Goal: Task Accomplishment & Management: Manage account settings

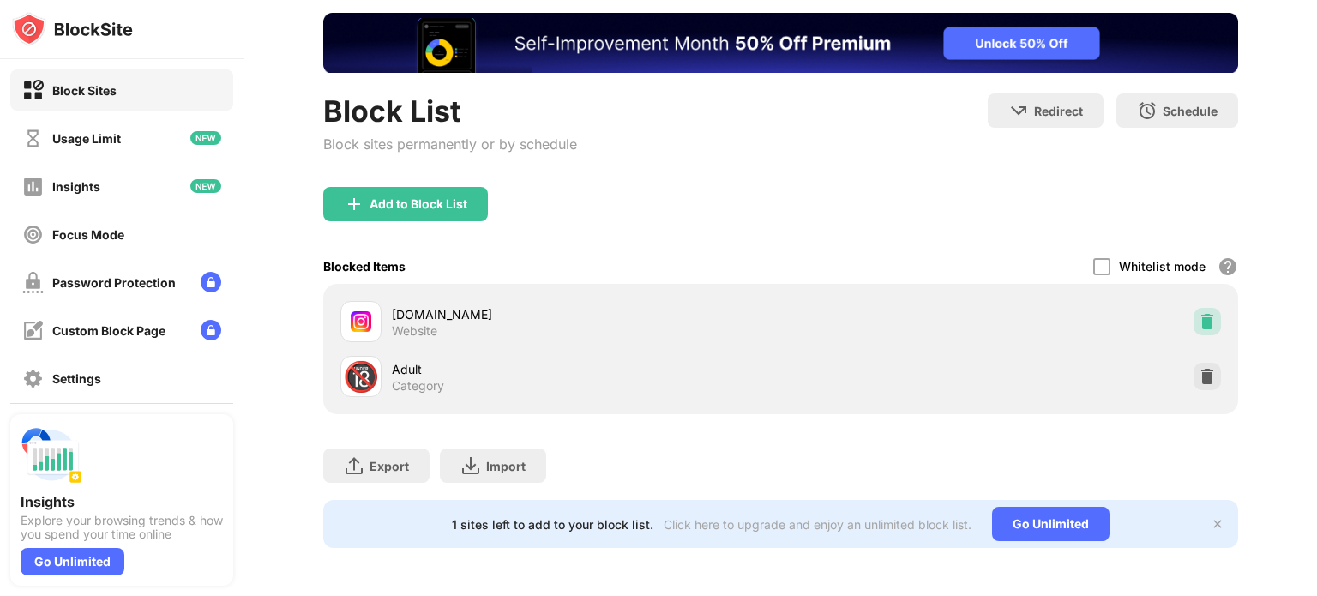
click at [1199, 313] on img at bounding box center [1207, 321] width 17 height 17
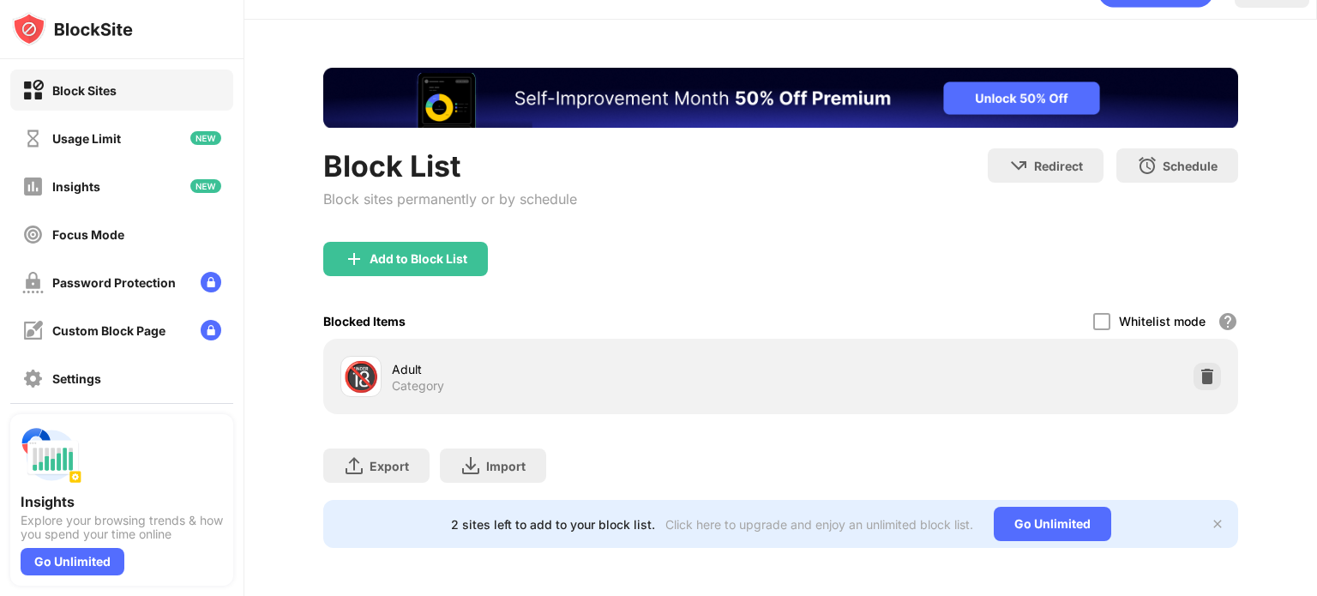
scroll to position [51, 0]
click at [1187, 314] on div "Whitelist mode" at bounding box center [1162, 321] width 87 height 15
drag, startPoint x: 1211, startPoint y: 361, endPoint x: 1191, endPoint y: 364, distance: 19.9
click at [1191, 364] on div "🔞 Adult Category" at bounding box center [781, 376] width 894 height 55
click at [1199, 368] on img at bounding box center [1207, 376] width 17 height 17
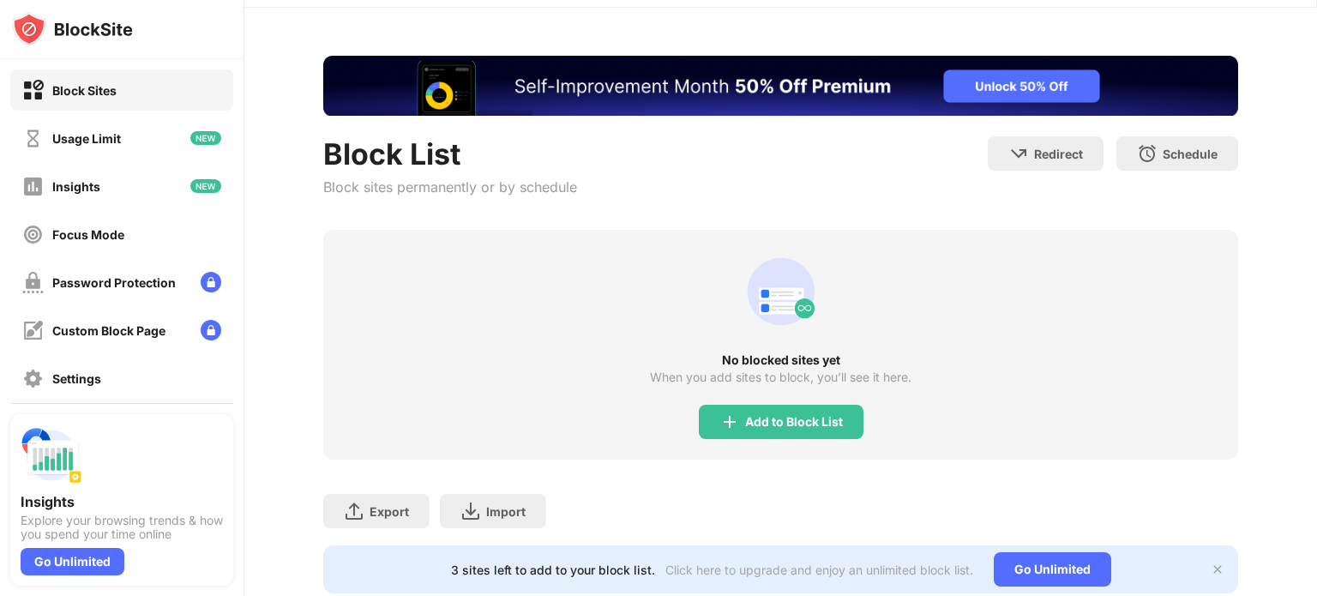
scroll to position [106, 0]
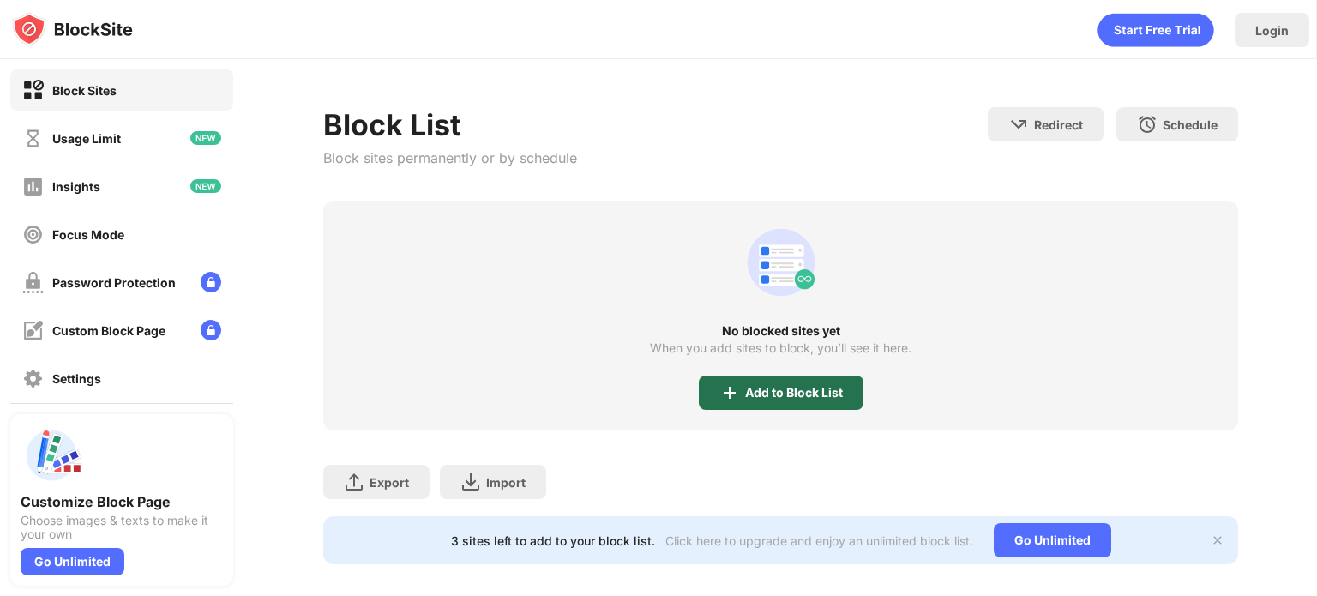
click at [765, 380] on div "Add to Block List" at bounding box center [781, 393] width 165 height 34
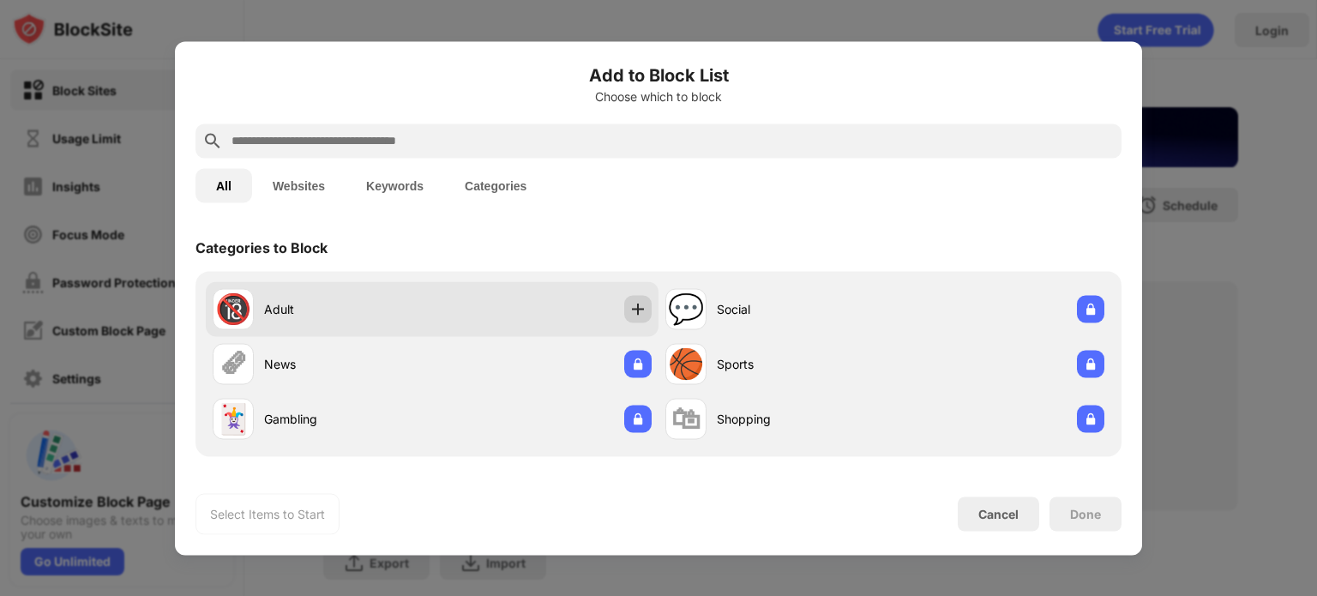
click at [624, 317] on div at bounding box center [637, 308] width 27 height 27
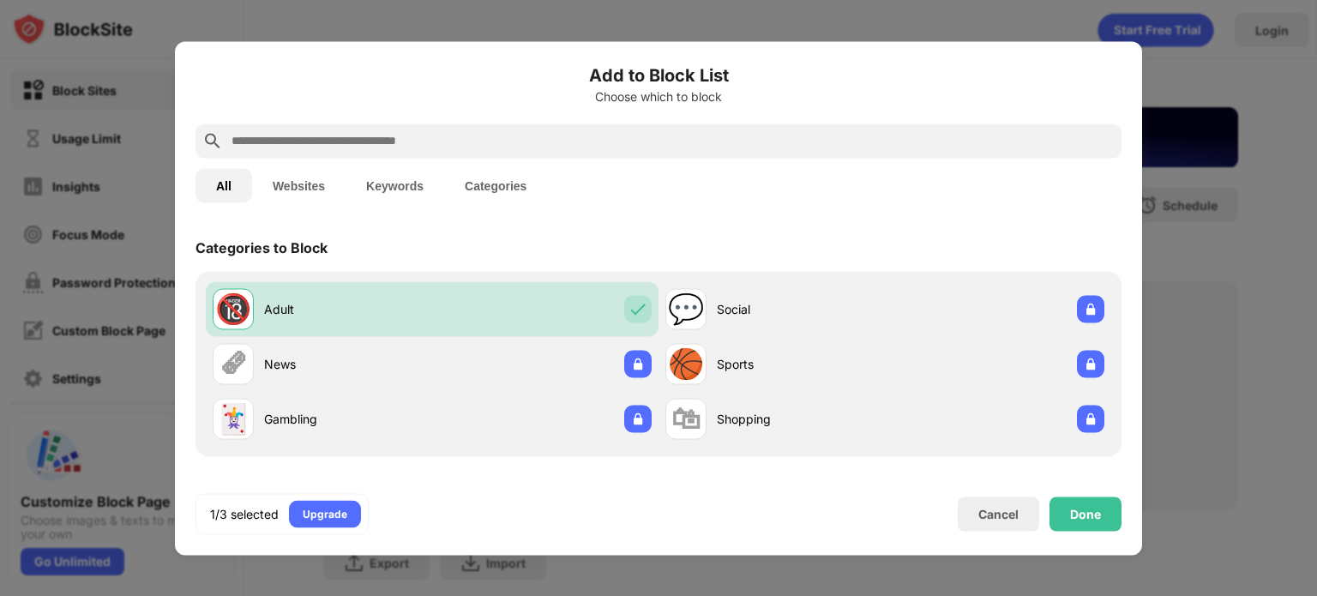
click at [550, 147] on input "text" at bounding box center [672, 140] width 885 height 21
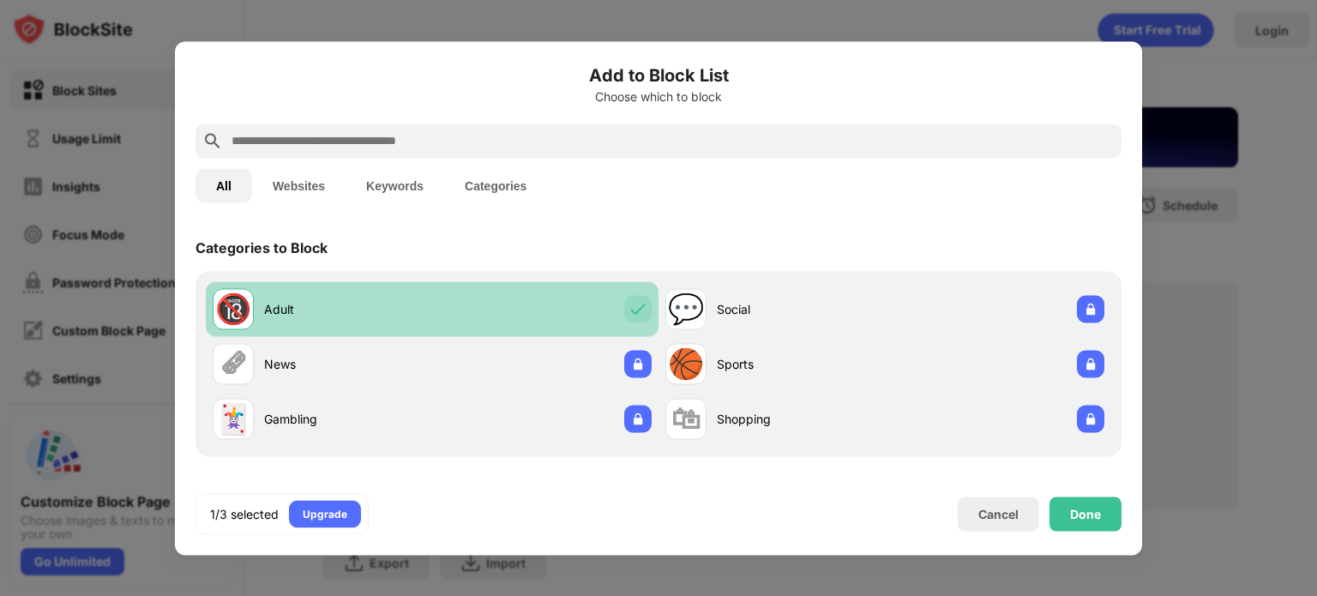
click at [638, 312] on img at bounding box center [637, 308] width 17 height 17
